Goal: Information Seeking & Learning: Learn about a topic

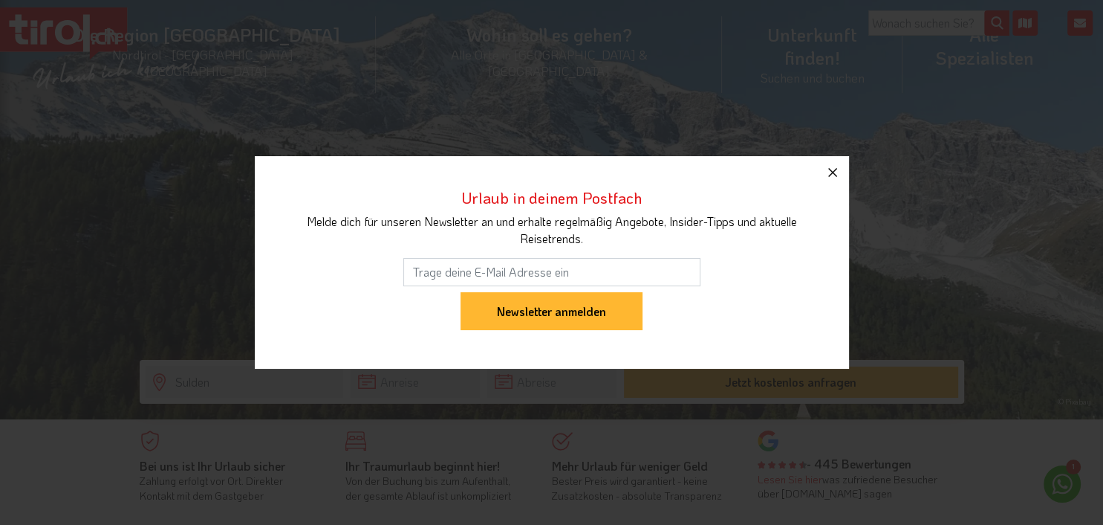
click at [834, 171] on icon "button" at bounding box center [832, 172] width 9 height 9
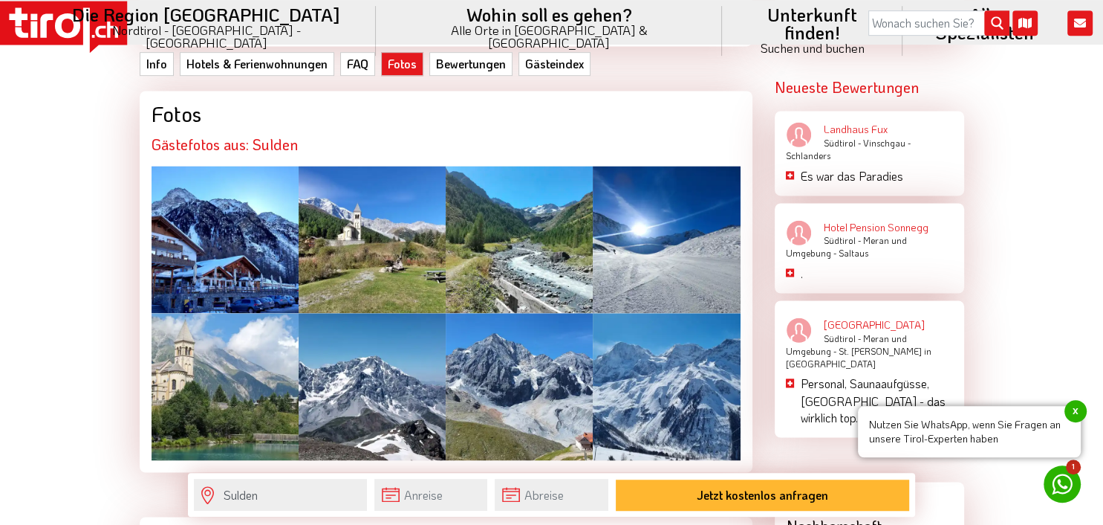
scroll to position [2354, 0]
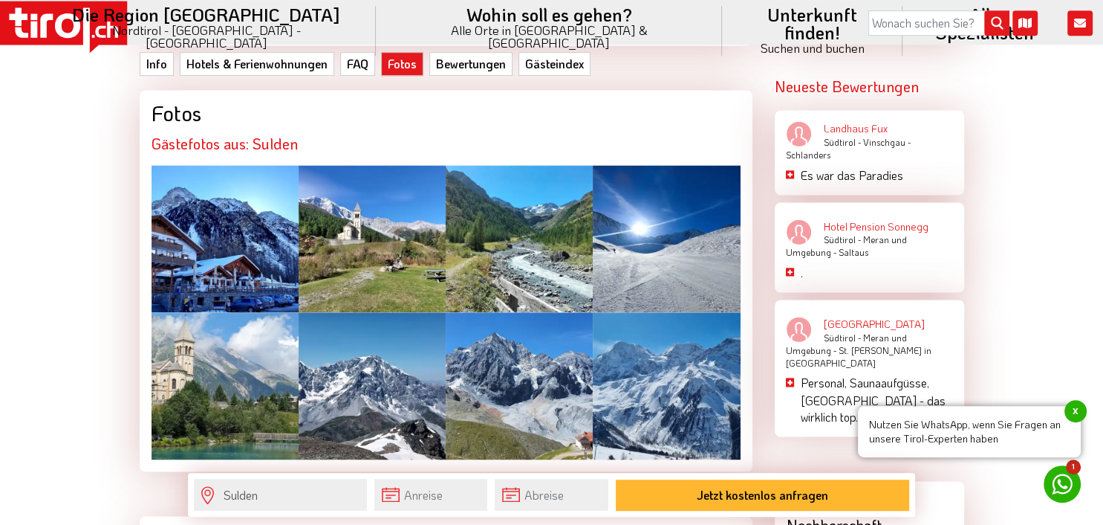
click at [401, 265] on div at bounding box center [372, 238] width 147 height 147
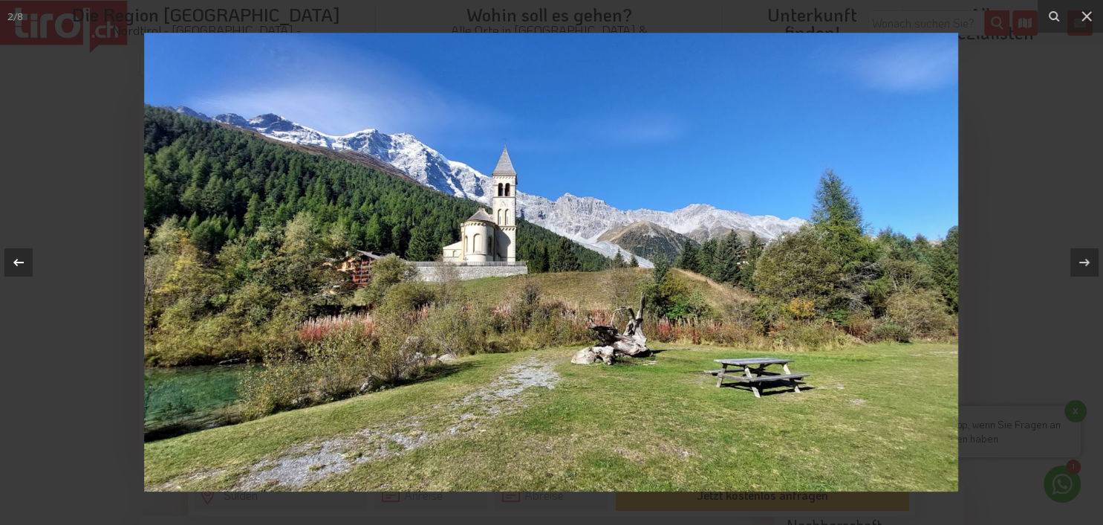
click at [19, 259] on icon at bounding box center [19, 262] width 18 height 18
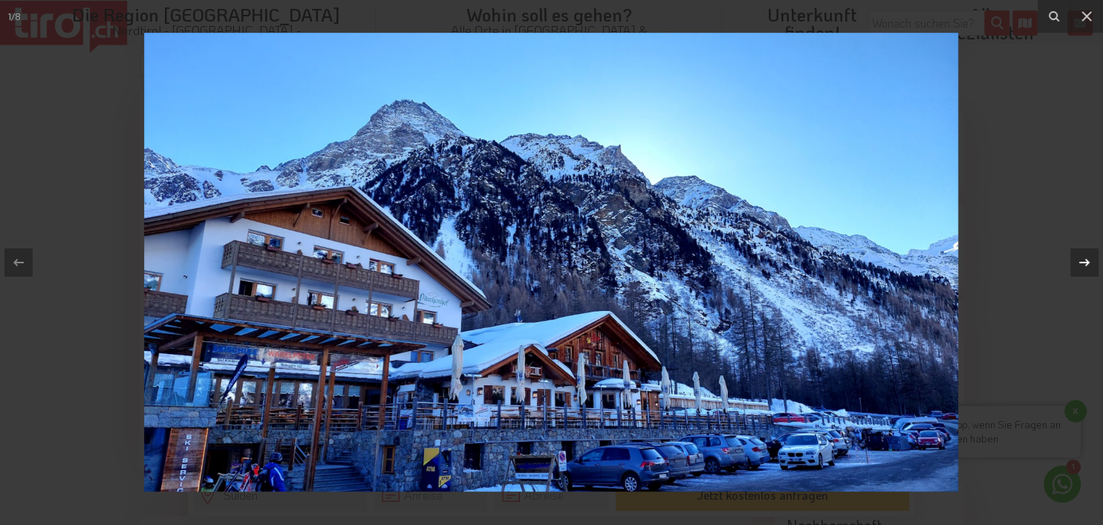
click at [1086, 259] on icon at bounding box center [1085, 262] width 10 height 7
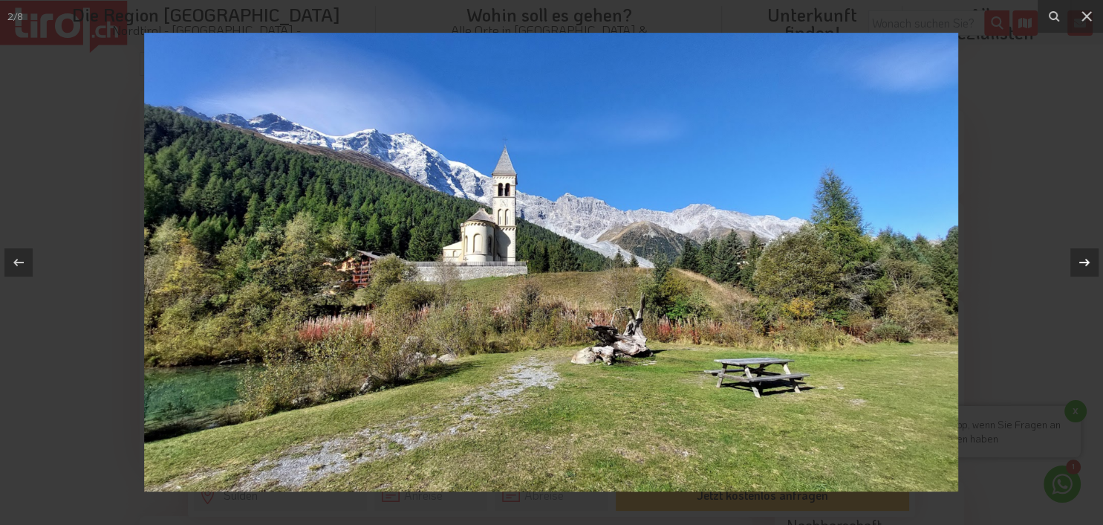
click at [1086, 259] on icon at bounding box center [1085, 262] width 10 height 7
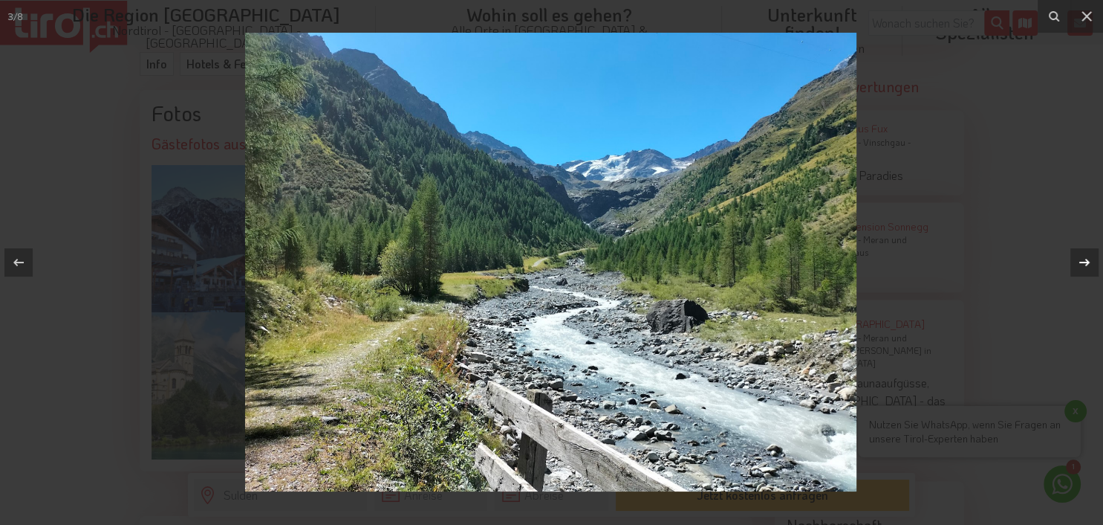
click at [1086, 259] on icon at bounding box center [1085, 262] width 10 height 7
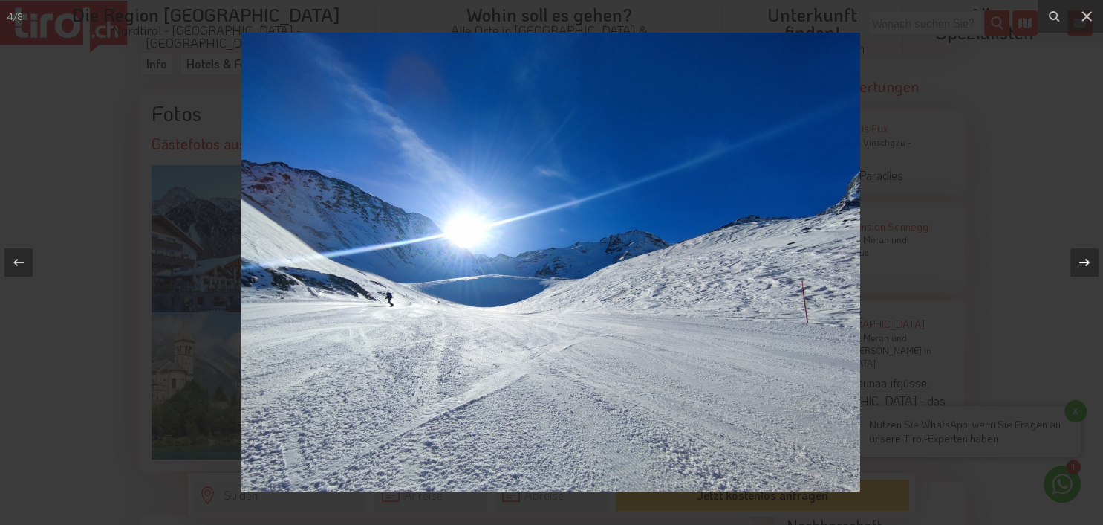
click at [1086, 259] on icon at bounding box center [1085, 262] width 10 height 7
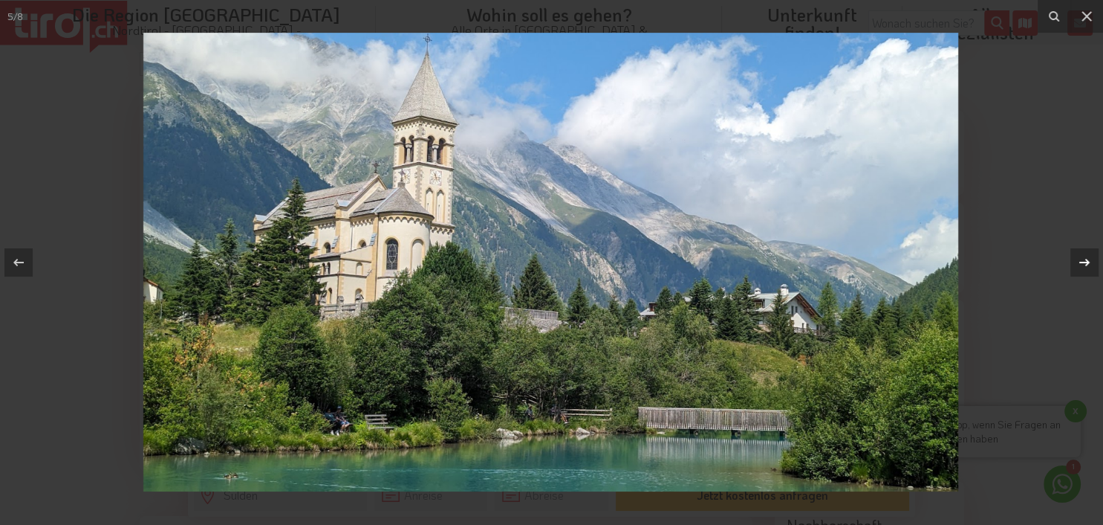
click at [1086, 259] on icon at bounding box center [1085, 262] width 10 height 7
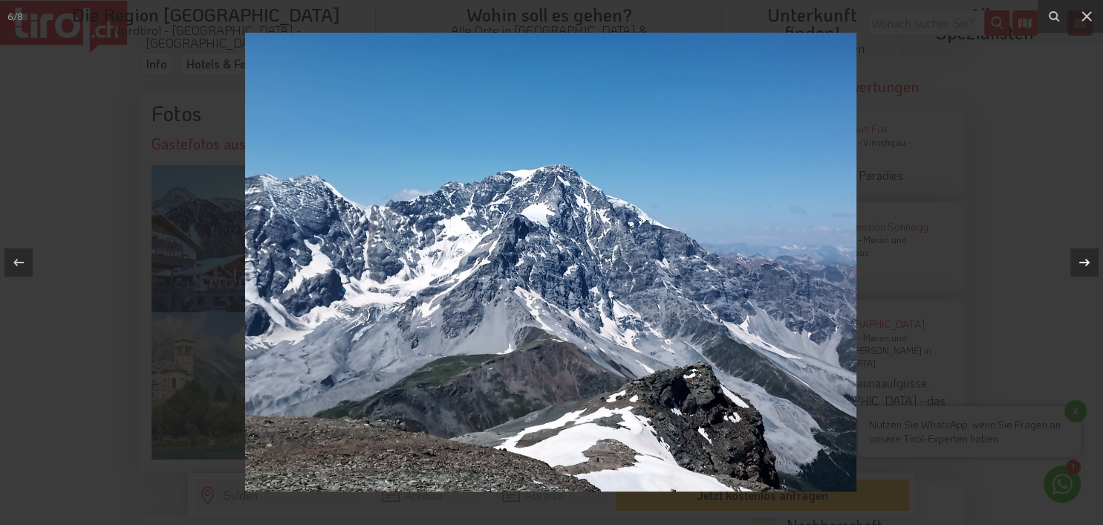
click at [1086, 259] on div "6 / 8" at bounding box center [551, 262] width 1103 height 525
